Goal: Information Seeking & Learning: Check status

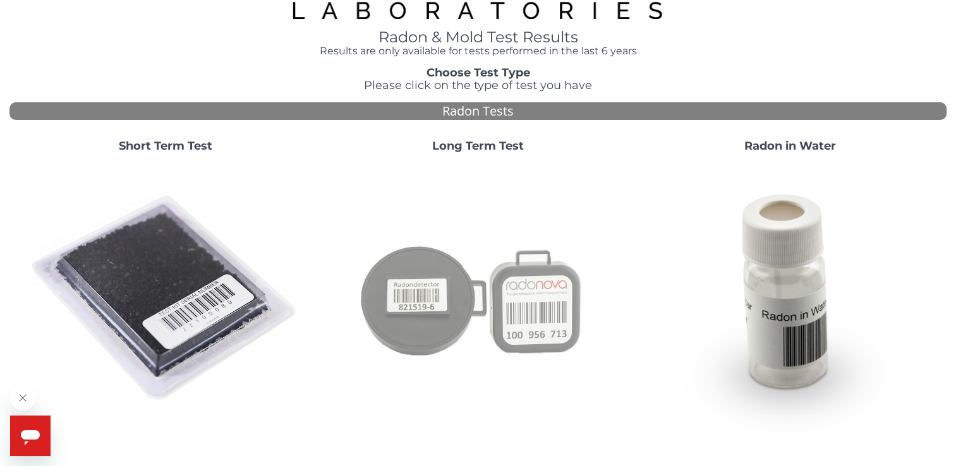
scroll to position [126, 0]
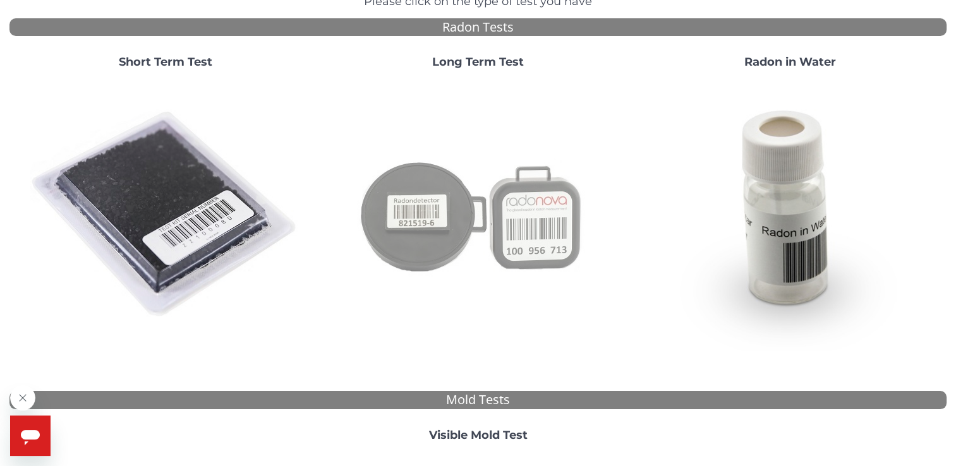
click at [517, 214] on img at bounding box center [478, 215] width 272 height 272
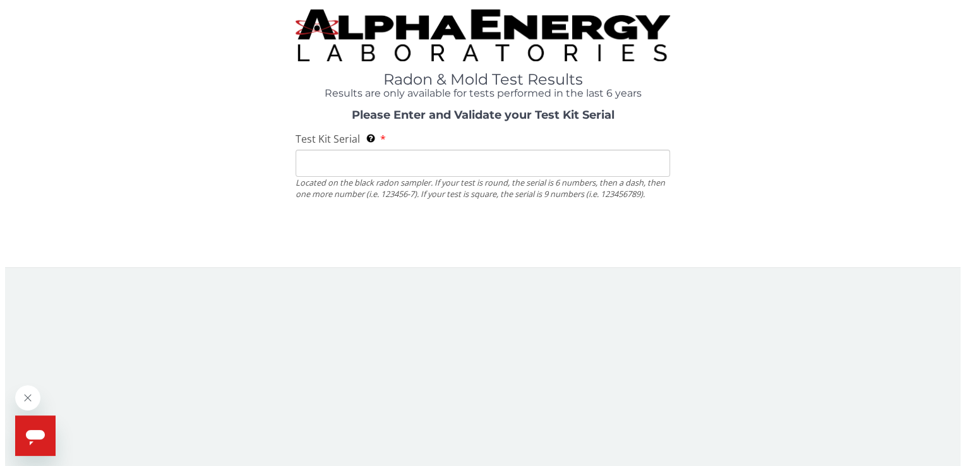
scroll to position [0, 0]
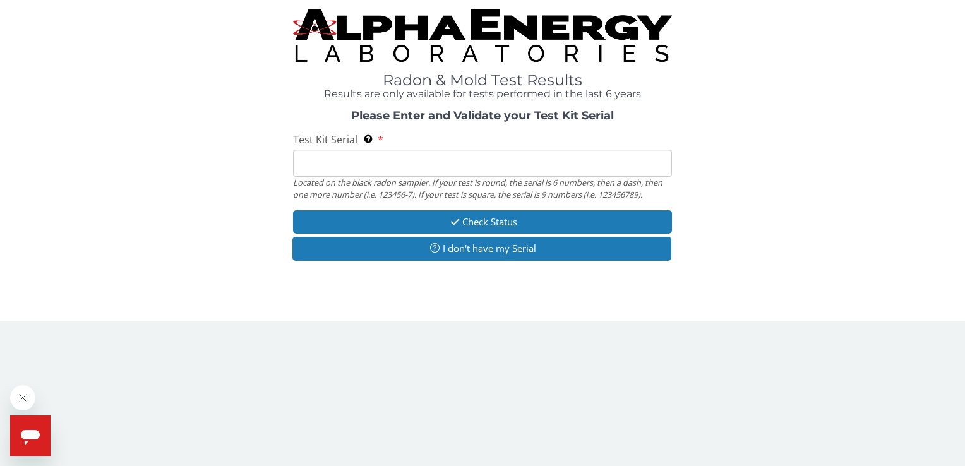
click at [303, 165] on input "Test Kit Serial Located on the black radon sampler. If your test is round, the …" at bounding box center [482, 163] width 378 height 27
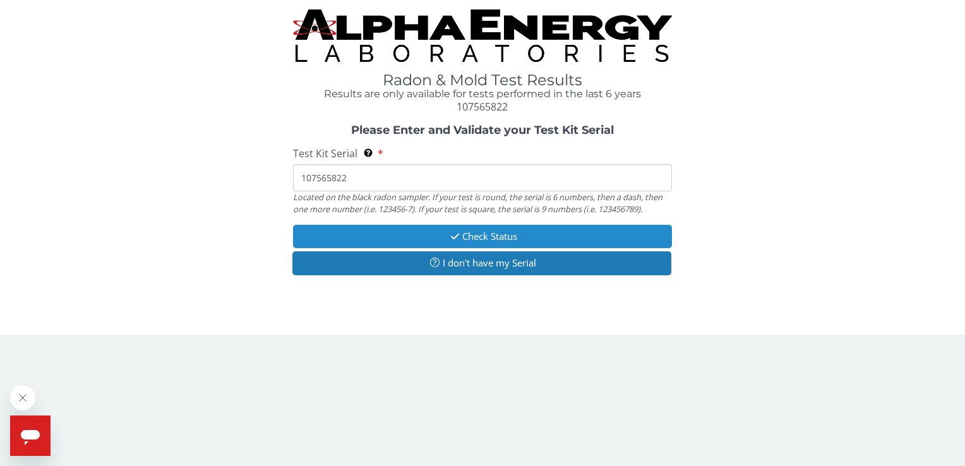
type input "107565822"
click at [498, 231] on button "Check Status" at bounding box center [482, 236] width 378 height 23
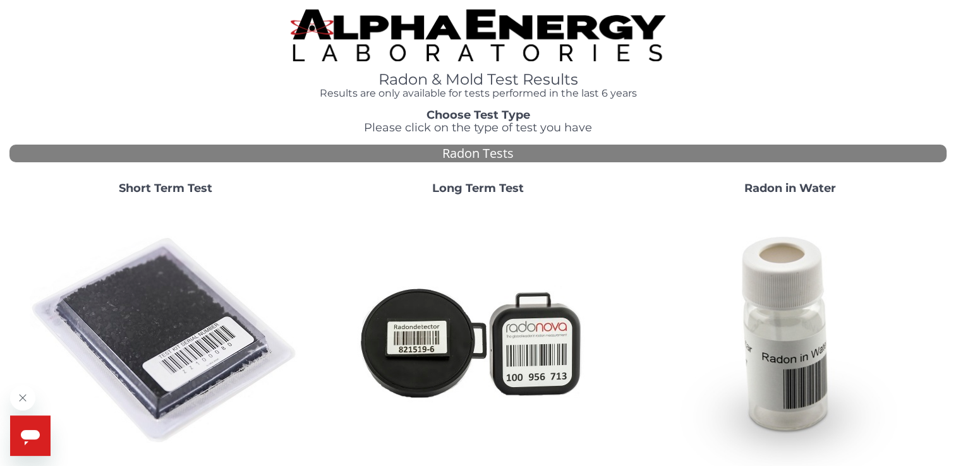
click at [558, 351] on img at bounding box center [478, 341] width 272 height 272
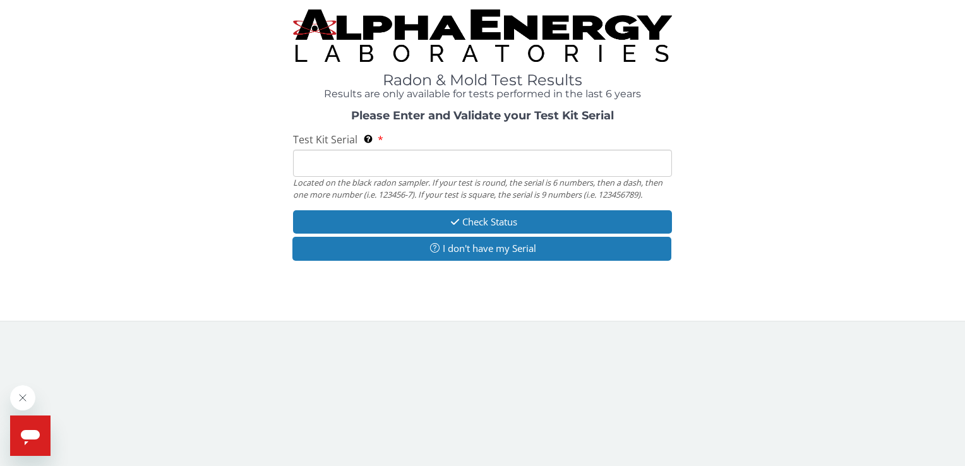
click at [322, 154] on input "Test Kit Serial Located on the black radon sampler. If your test is round, the …" at bounding box center [482, 163] width 378 height 27
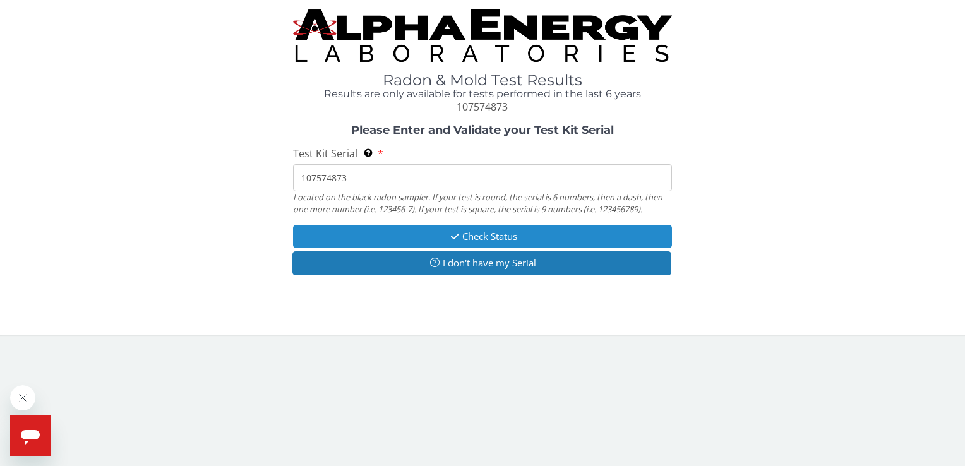
type input "107574873"
click at [452, 233] on icon "button" at bounding box center [455, 236] width 15 height 9
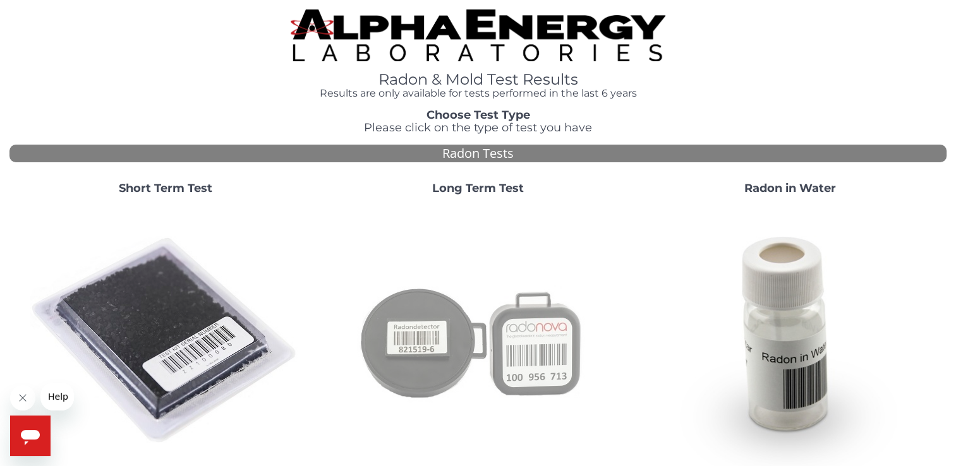
click at [459, 337] on img at bounding box center [478, 341] width 272 height 272
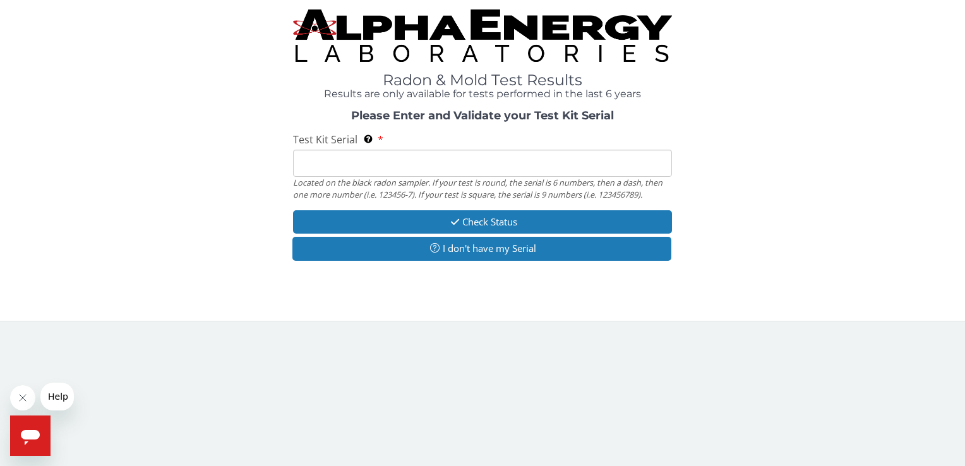
click at [321, 158] on input "Test Kit Serial Located on the black radon sampler. If your test is round, the …" at bounding box center [482, 163] width 378 height 27
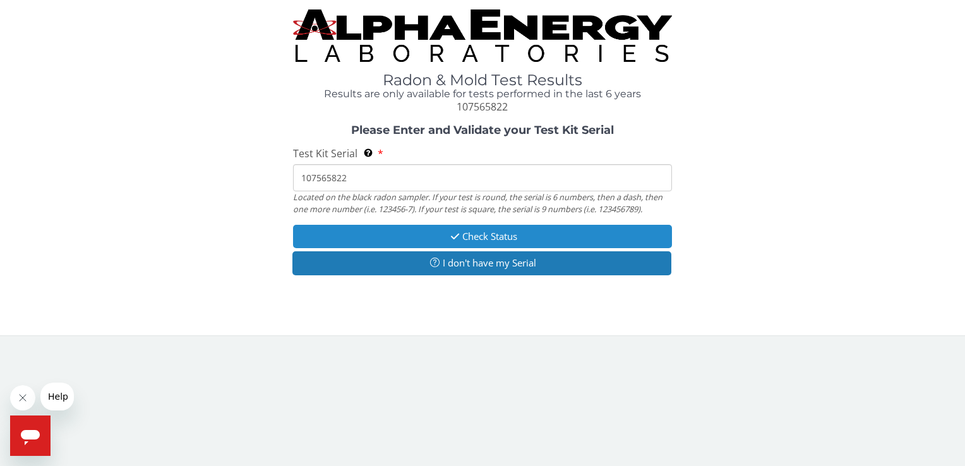
type input "107565822"
click at [465, 232] on button "Check Status" at bounding box center [482, 236] width 378 height 23
